Goal: Task Accomplishment & Management: Manage account settings

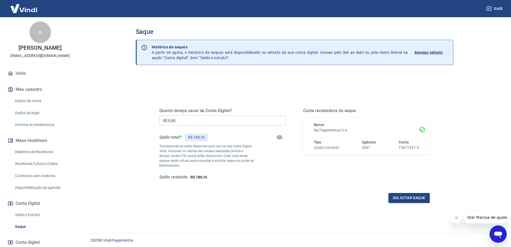
click at [192, 122] on input "R$ 0,00" at bounding box center [222, 120] width 127 height 10
type input "R$ 180,00"
click at [417, 200] on button "Solicitar saque" at bounding box center [408, 198] width 41 height 10
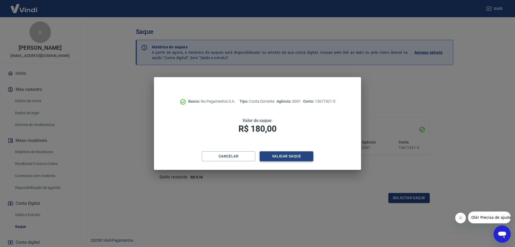
click at [296, 157] on button "Validar saque" at bounding box center [287, 156] width 54 height 10
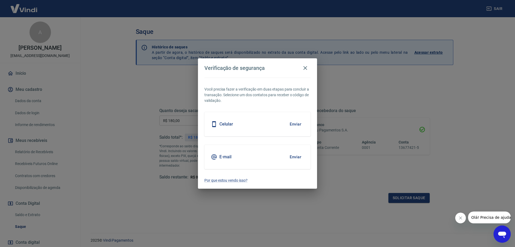
click at [297, 124] on button "Enviar" at bounding box center [295, 123] width 17 height 11
click at [294, 124] on button "Enviar" at bounding box center [295, 123] width 17 height 11
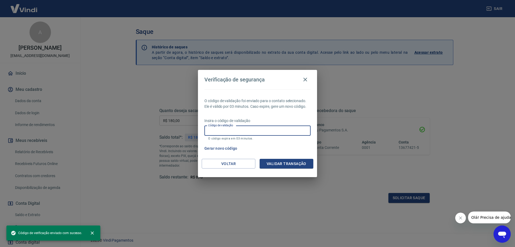
click at [227, 127] on div "Código de validação Código de validação O código expira em 03 minutos." at bounding box center [257, 133] width 106 height 14
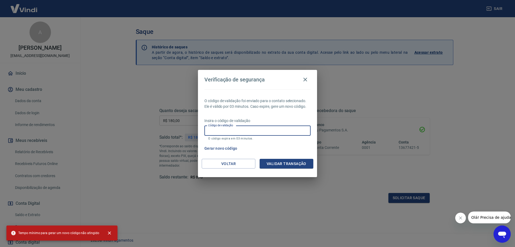
click at [264, 131] on input "Código de validação" at bounding box center [257, 131] width 106 height 10
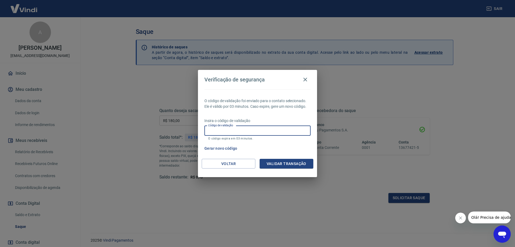
click at [253, 131] on input "Código de validação" at bounding box center [257, 131] width 106 height 10
type input "279430"
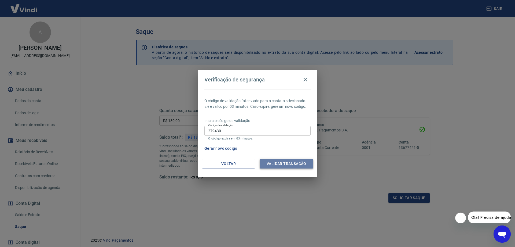
click at [290, 163] on button "Validar transação" at bounding box center [287, 164] width 54 height 10
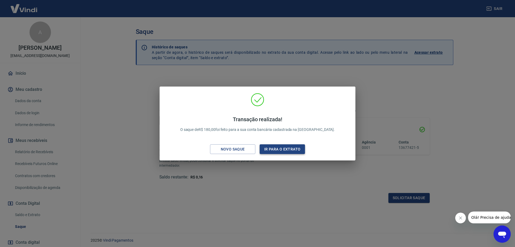
click at [290, 148] on button "Ir para o extrato" at bounding box center [282, 149] width 45 height 10
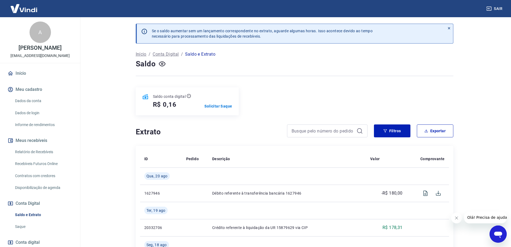
click at [496, 5] on button "Sair" at bounding box center [494, 9] width 19 height 10
